Goal: Information Seeking & Learning: Learn about a topic

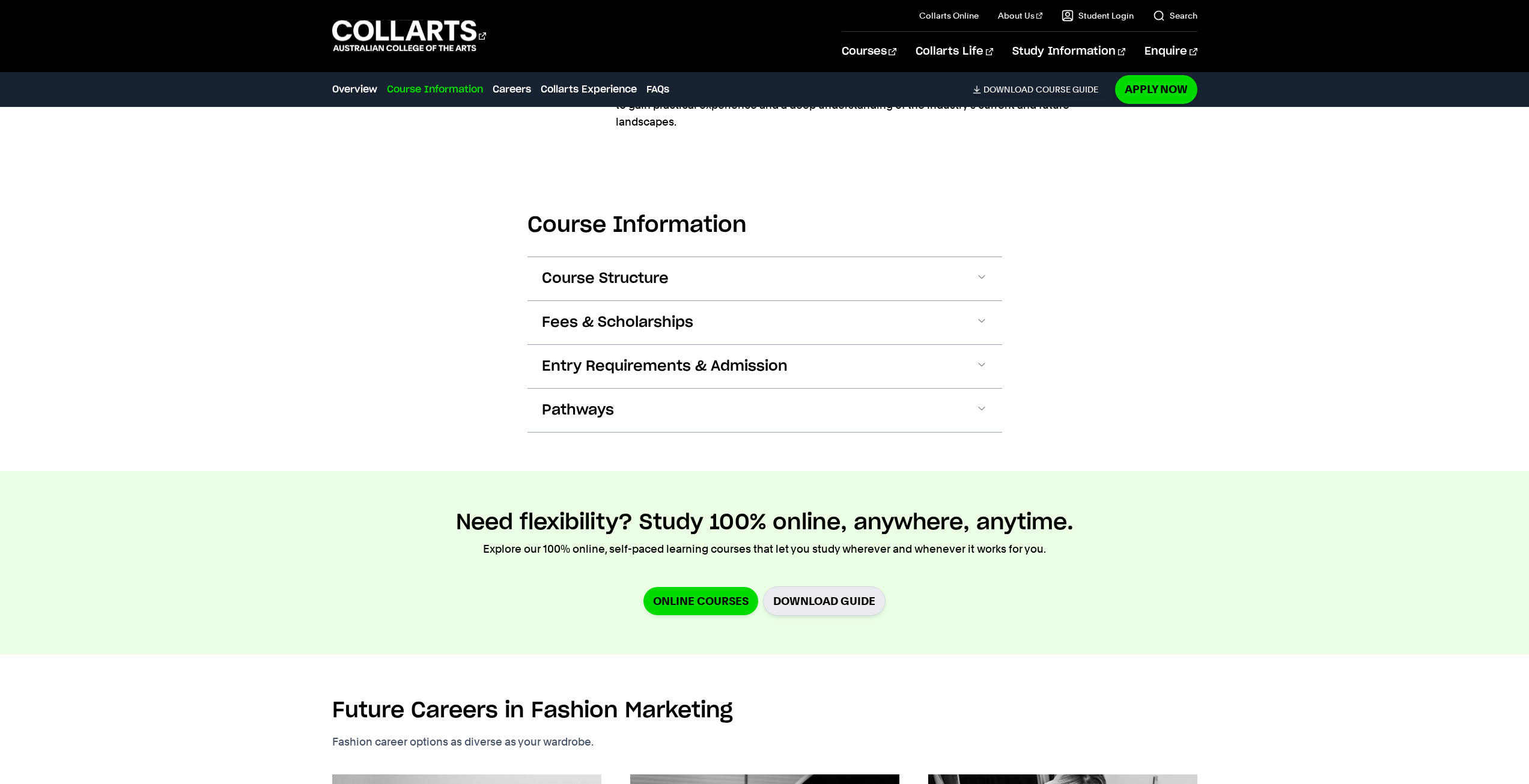
scroll to position [1281, 0]
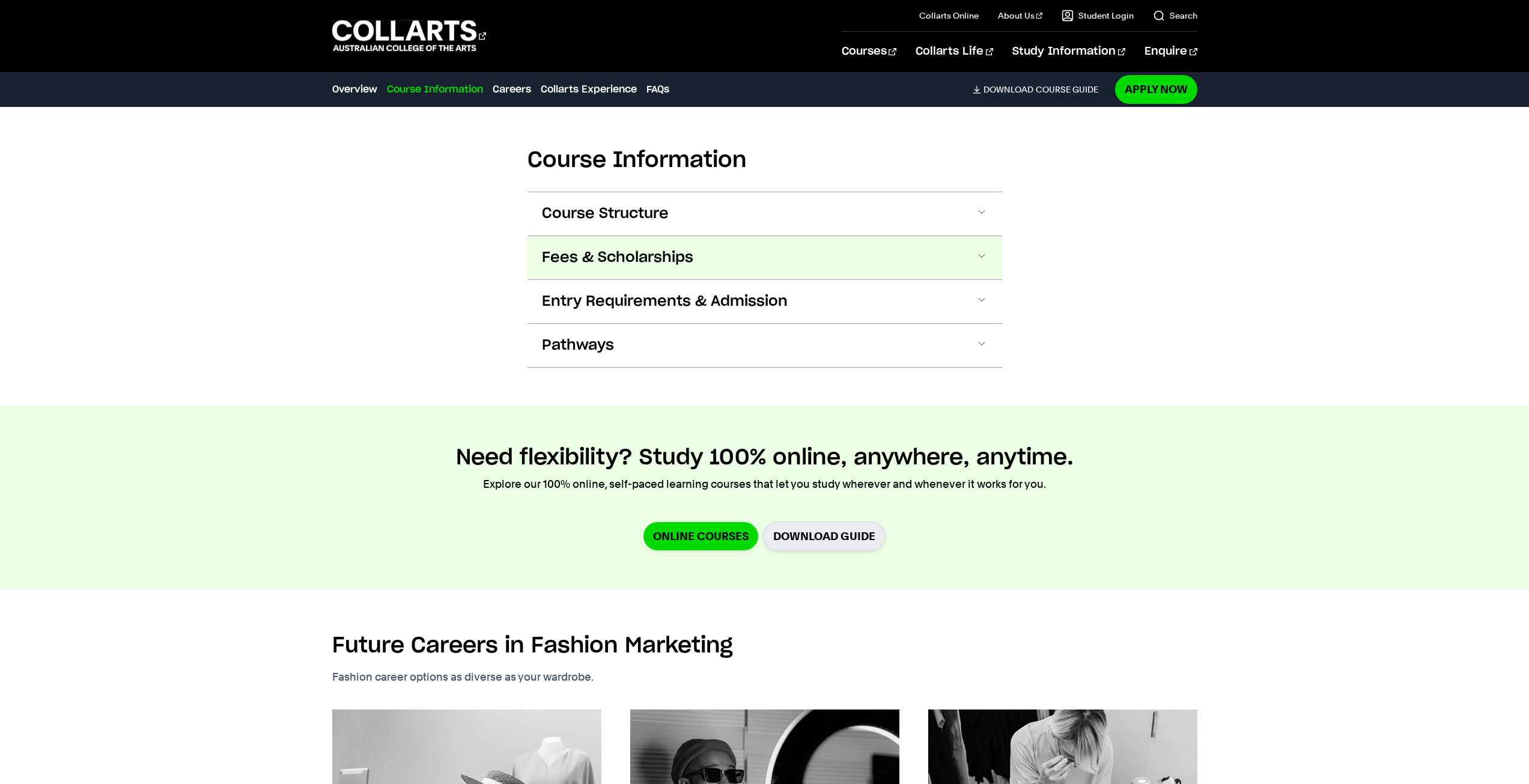
click at [615, 248] on span "Fees & Scholarships" at bounding box center [617, 257] width 151 height 19
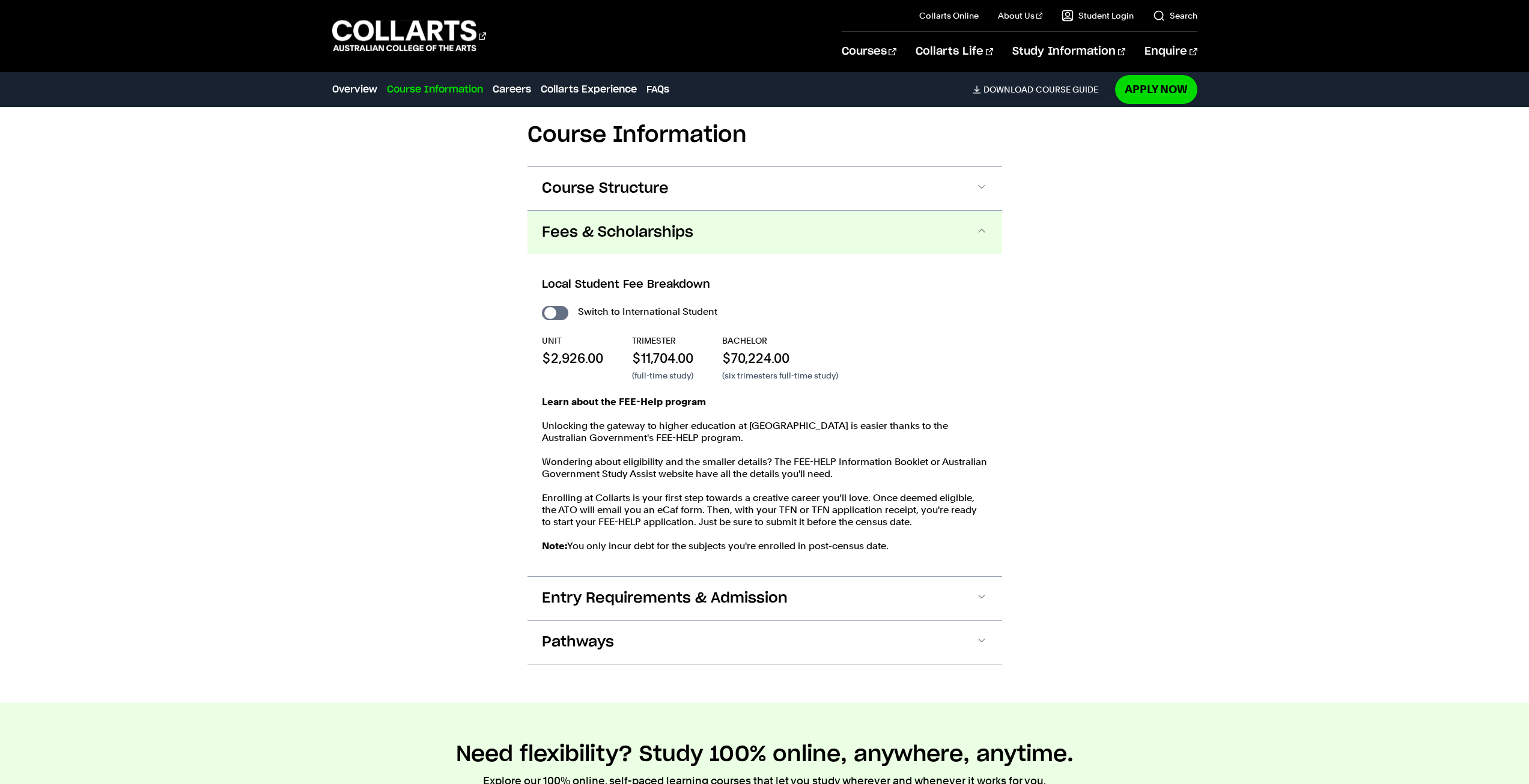
scroll to position [1392, 0]
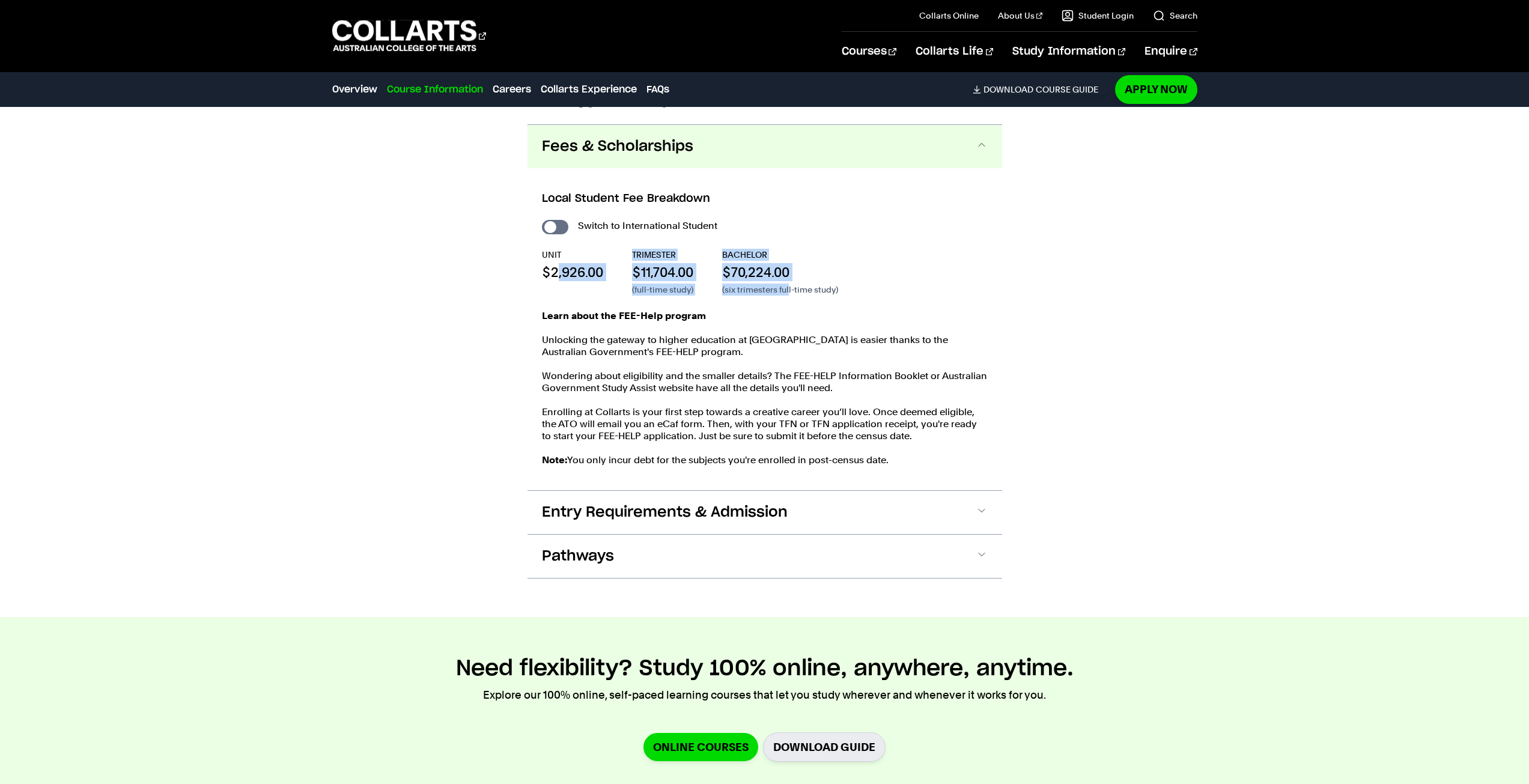
drag, startPoint x: 557, startPoint y: 253, endPoint x: 791, endPoint y: 268, distance: 234.5
click at [791, 268] on div "UNIT $2,926.00 TRIMESTER $11,704.00 (full-time study) BACHELOR $70,224.00 (six …" at bounding box center [764, 272] width 446 height 47
click at [788, 263] on p "$70,224.00" at bounding box center [780, 272] width 116 height 18
drag, startPoint x: 804, startPoint y: 254, endPoint x: 731, endPoint y: 255, distance: 73.0
click at [731, 263] on p "$70,224.00" at bounding box center [780, 272] width 116 height 18
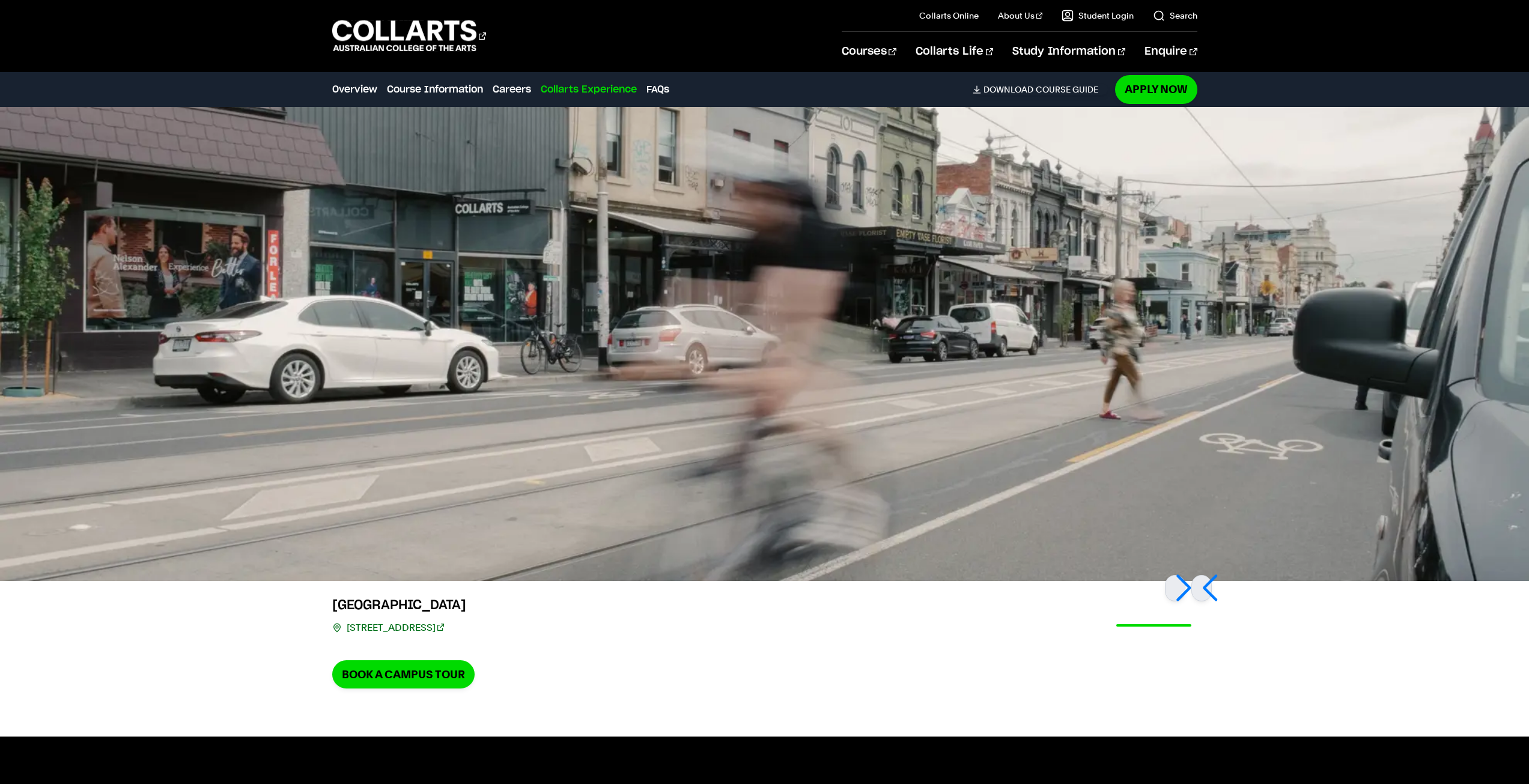
scroll to position [2834, 0]
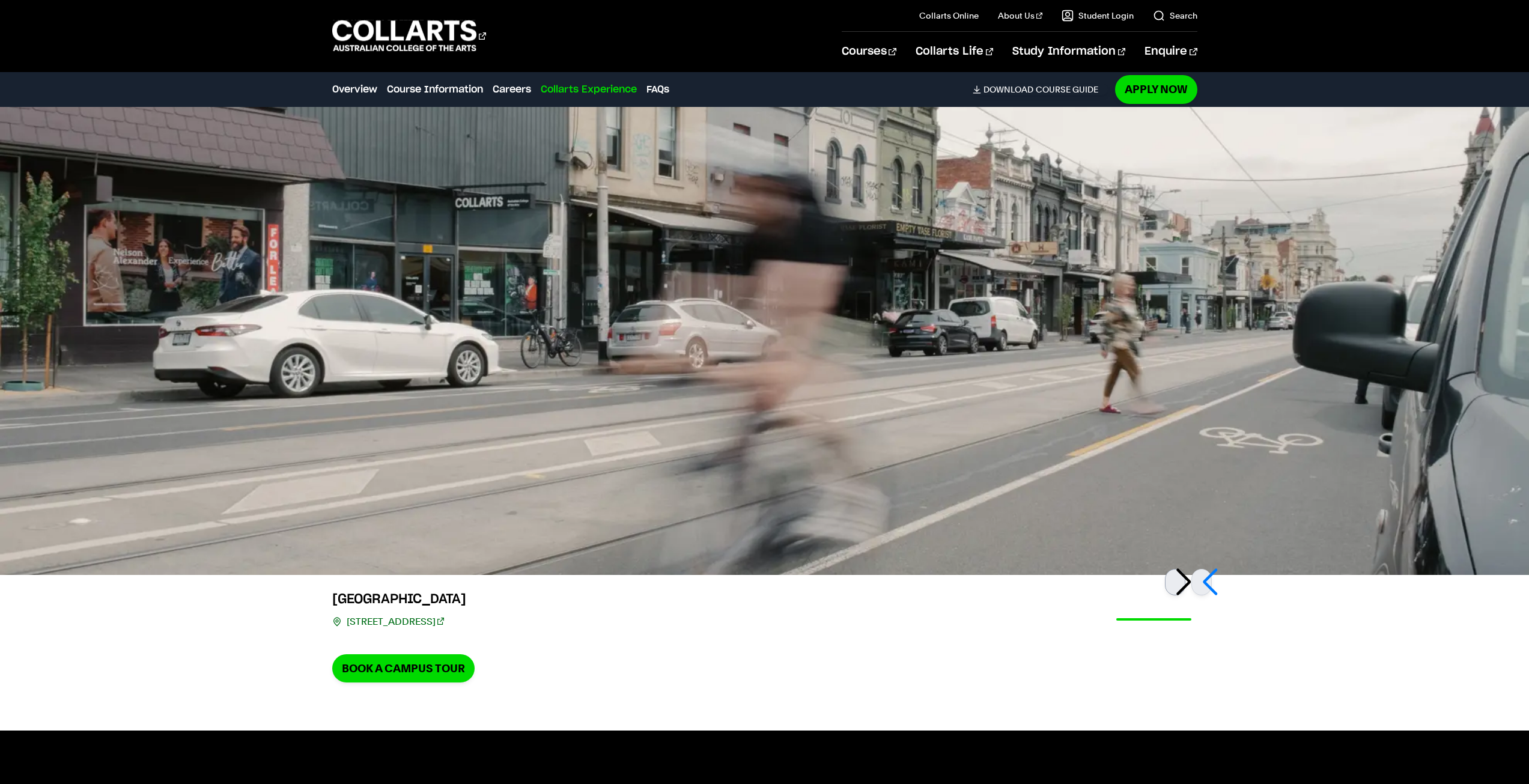
click at [1181, 569] on div at bounding box center [1175, 582] width 21 height 27
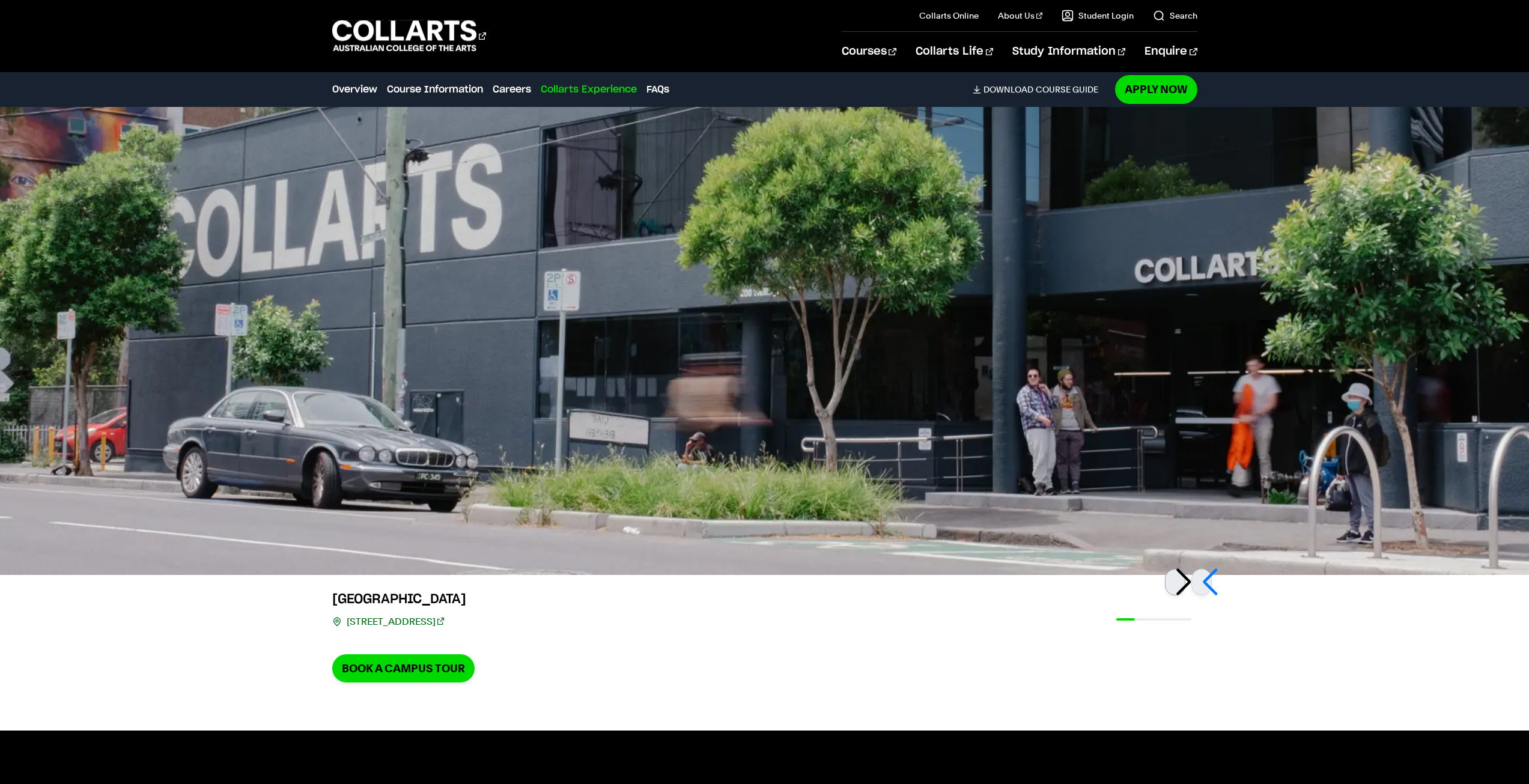
click at [1181, 569] on div at bounding box center [1175, 582] width 21 height 27
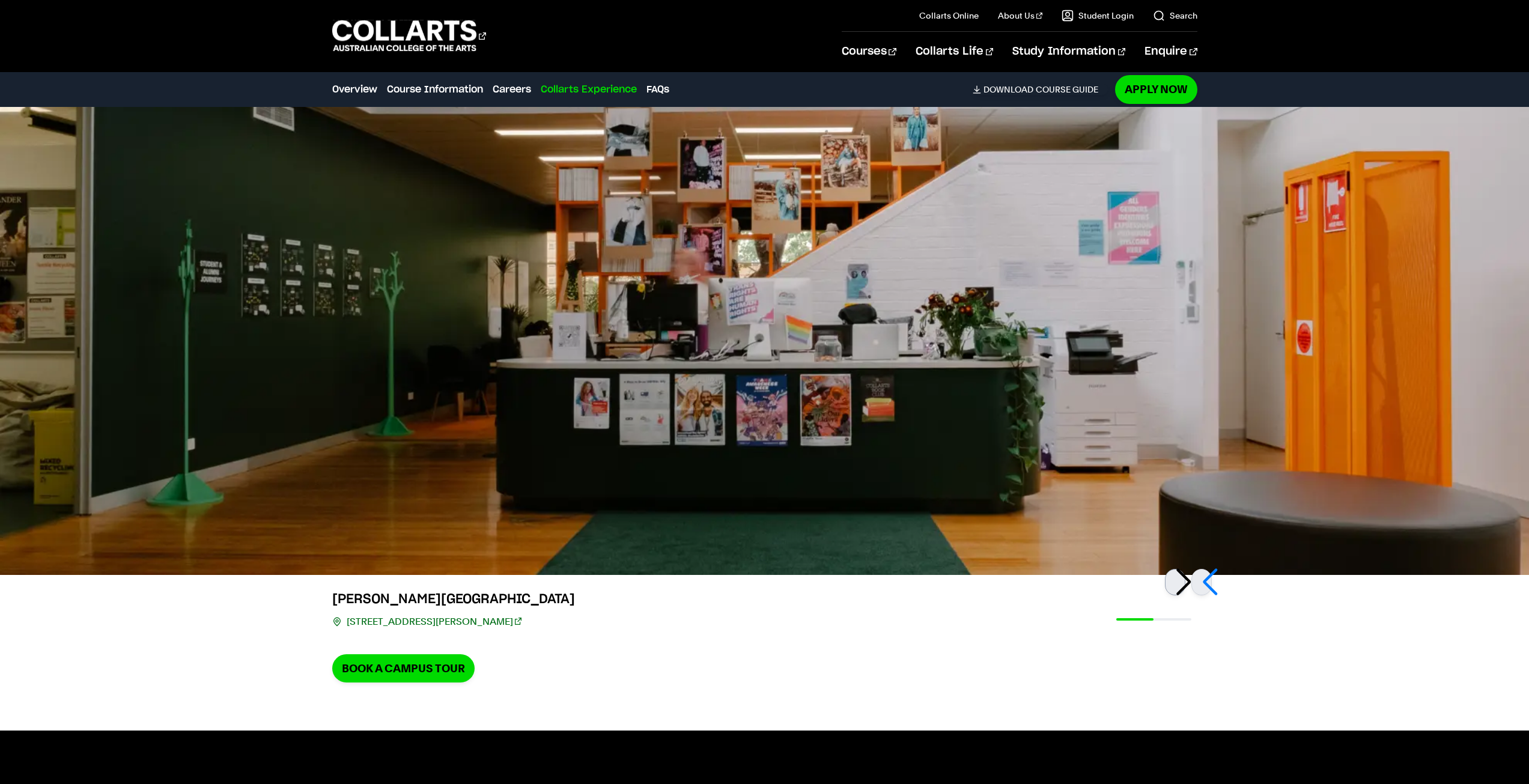
click at [1181, 569] on div at bounding box center [1175, 582] width 21 height 27
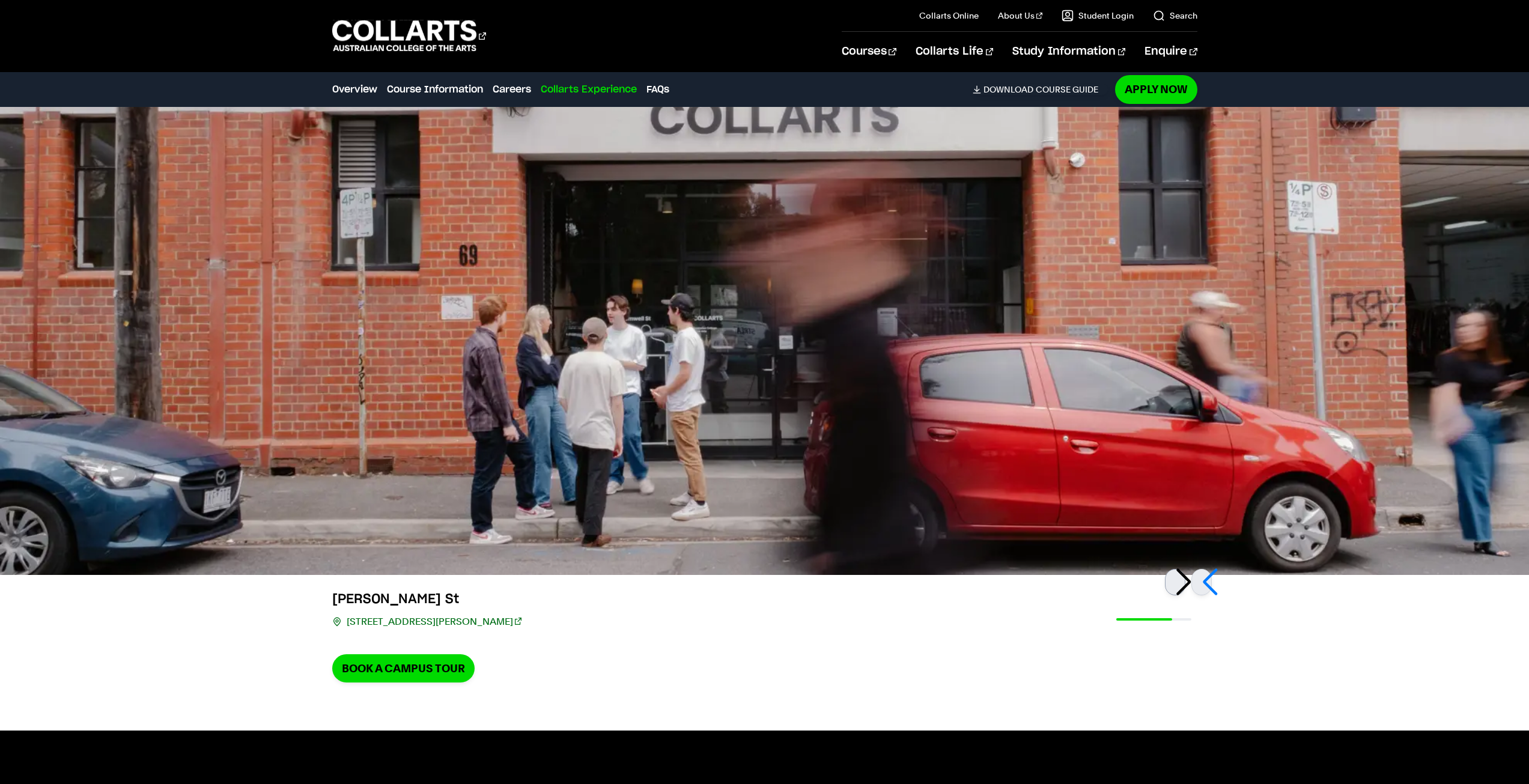
click at [1181, 569] on div at bounding box center [1175, 582] width 21 height 27
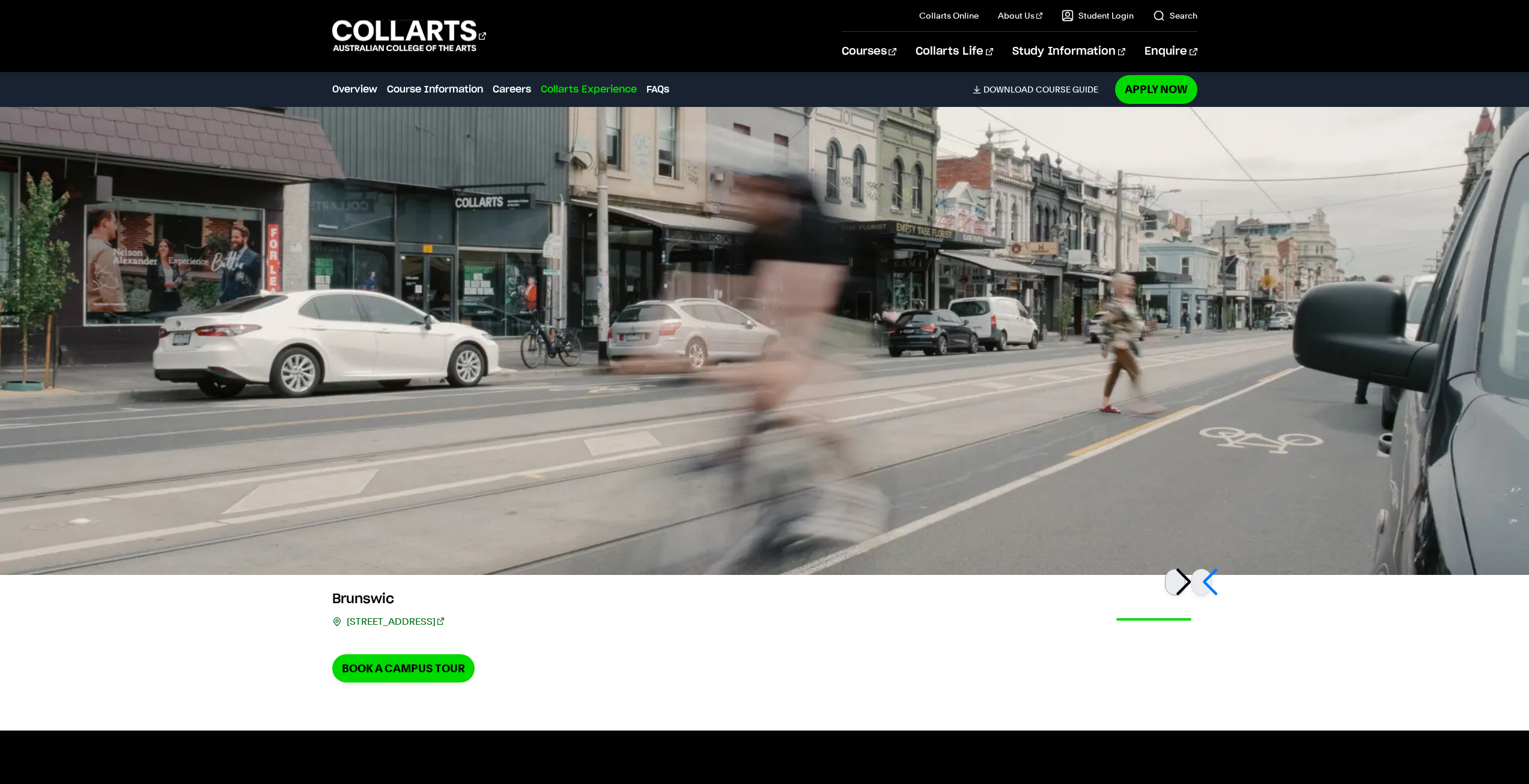
click at [1181, 569] on div at bounding box center [1175, 582] width 21 height 27
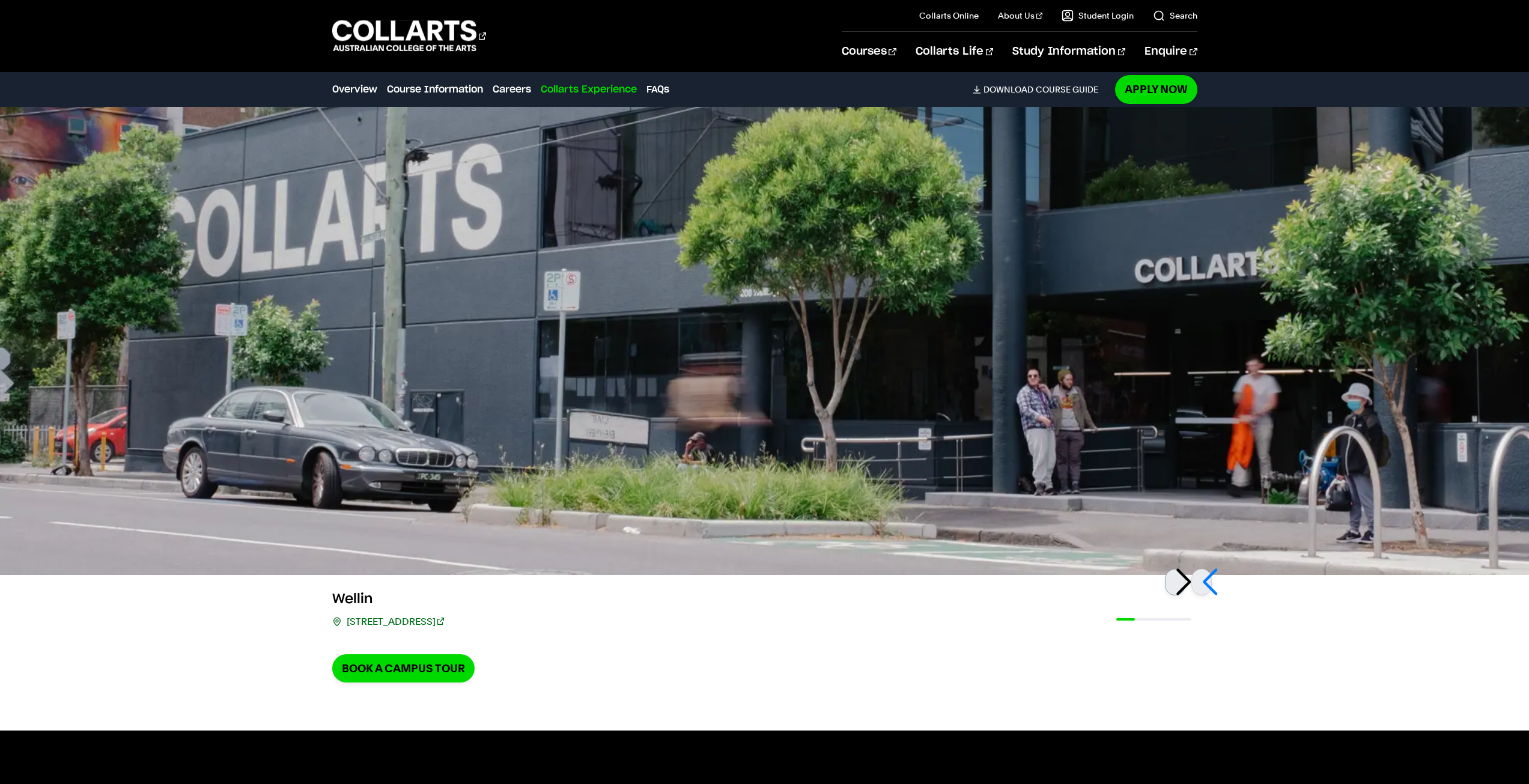
click at [1181, 569] on div at bounding box center [1175, 582] width 21 height 27
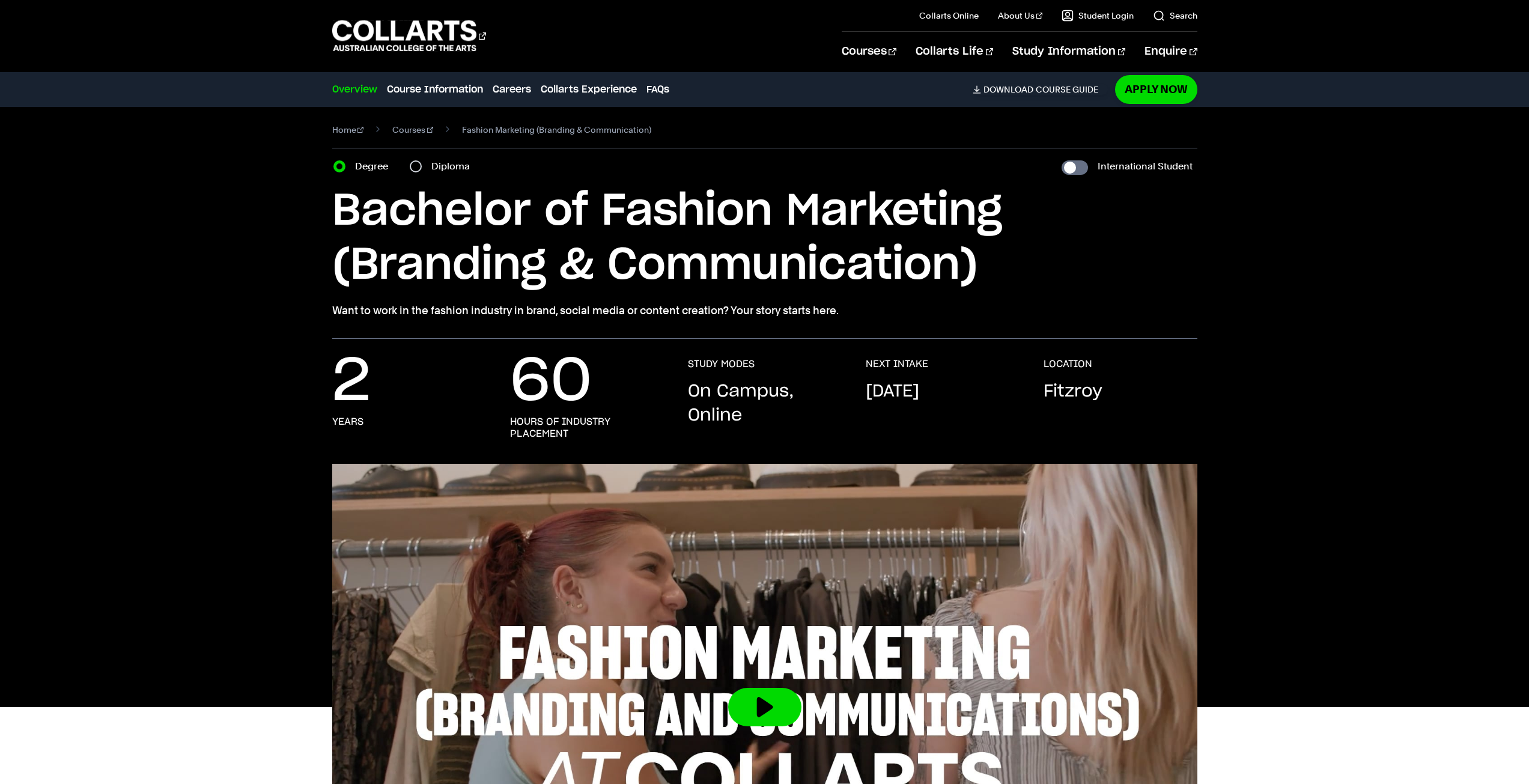
scroll to position [0, 0]
